Goal: Transaction & Acquisition: Purchase product/service

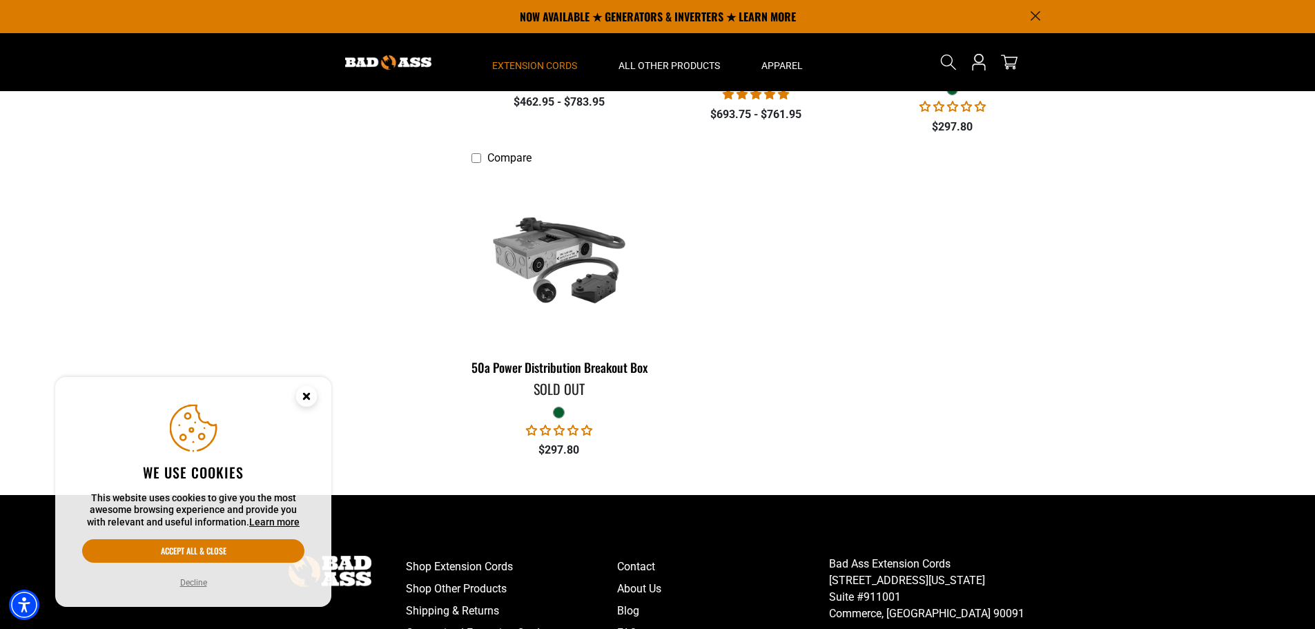
scroll to position [207, 0]
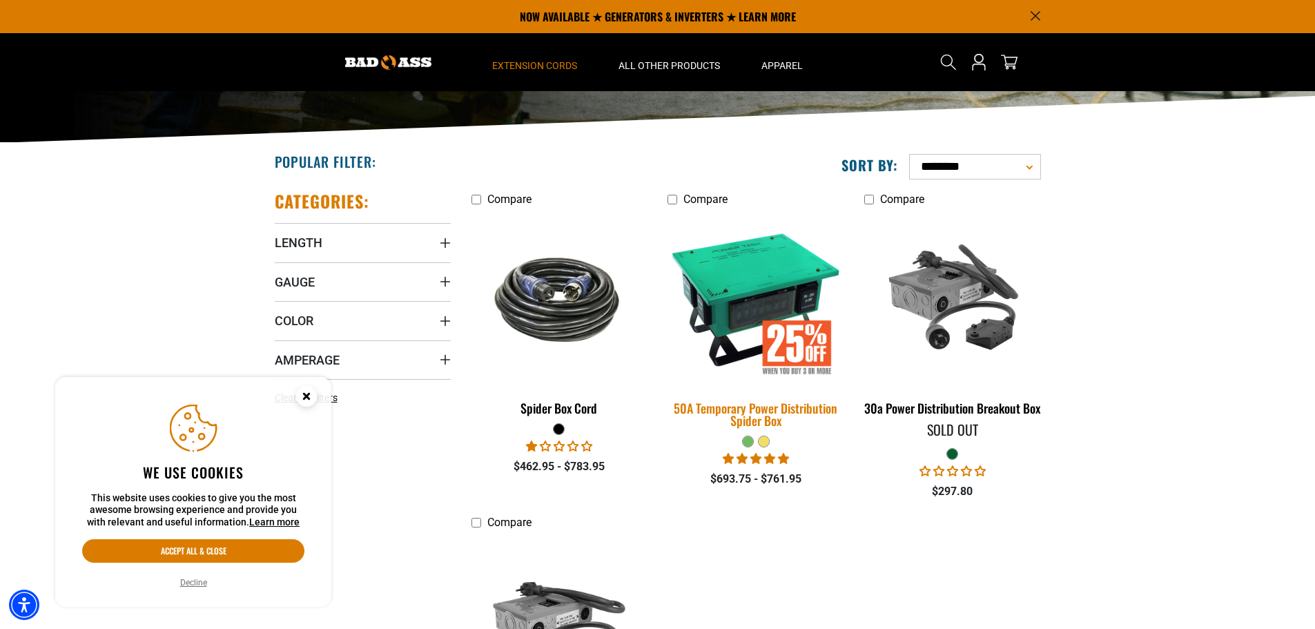
click at [744, 310] on img at bounding box center [755, 299] width 193 height 177
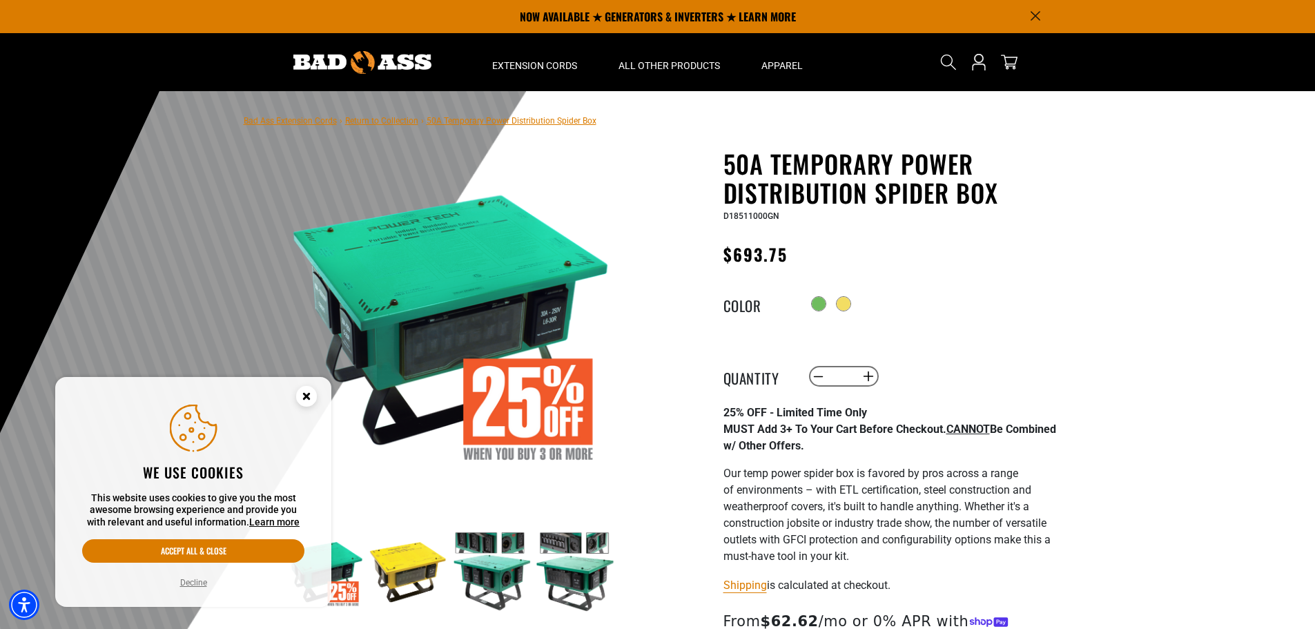
click at [569, 540] on img at bounding box center [575, 571] width 80 height 80
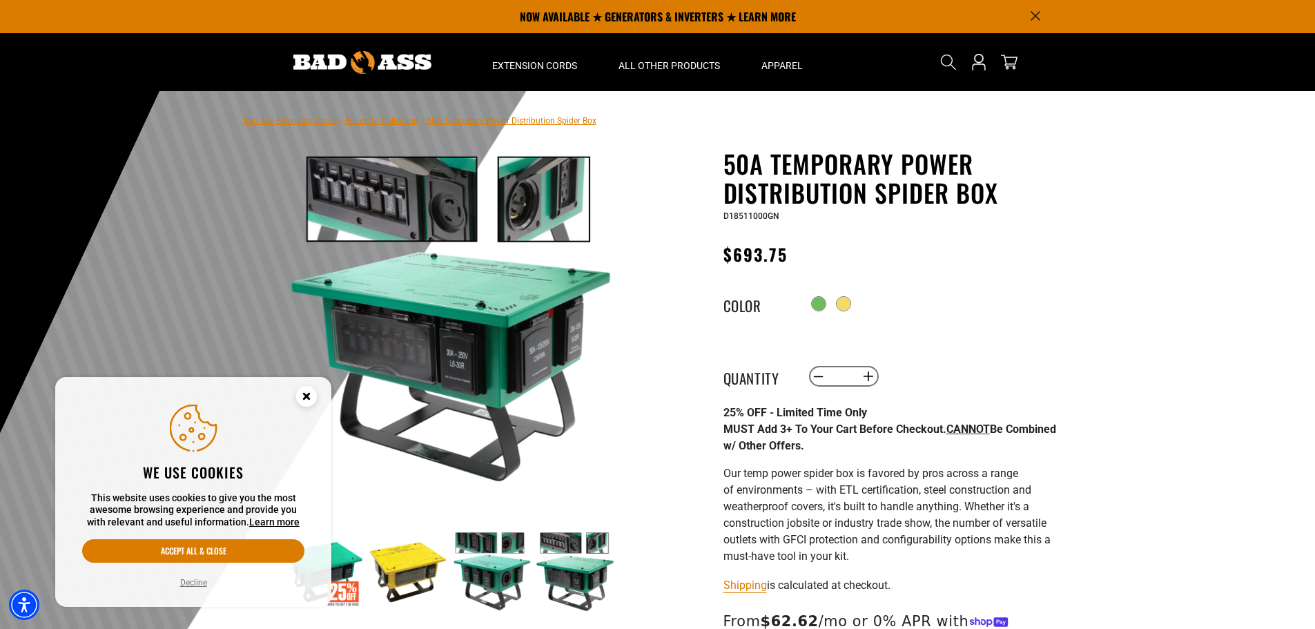
click at [307, 396] on icon "Close this option" at bounding box center [306, 395] width 5 height 5
